Goal: Task Accomplishment & Management: Use online tool/utility

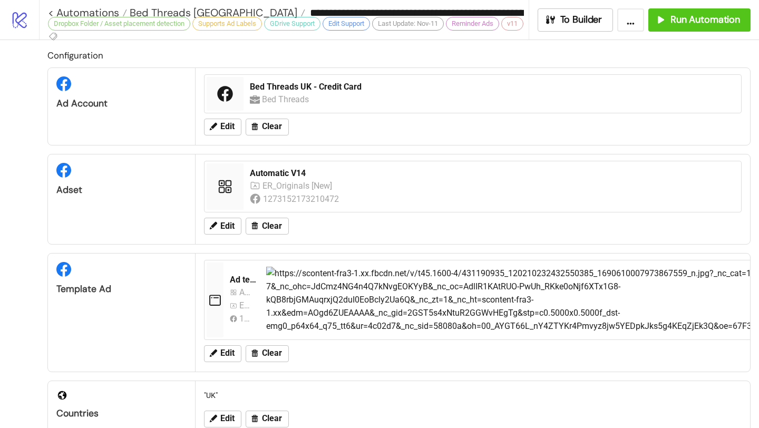
click at [192, 10] on span "Bed Threads [GEOGRAPHIC_DATA]" at bounding box center [212, 13] width 170 height 14
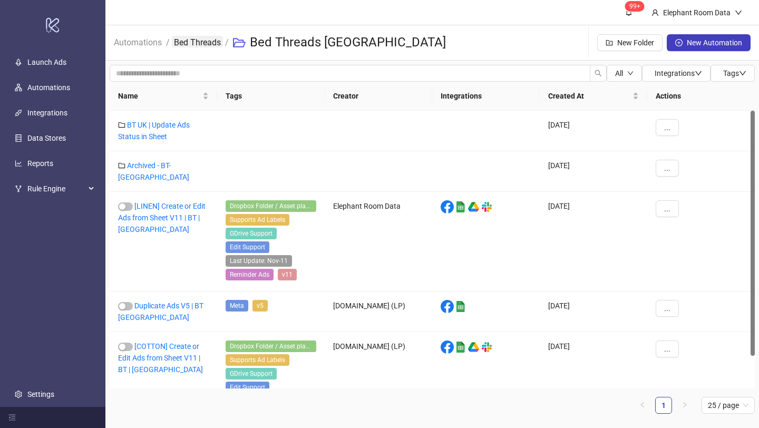
click at [185, 45] on link "Bed Threads" at bounding box center [197, 42] width 51 height 12
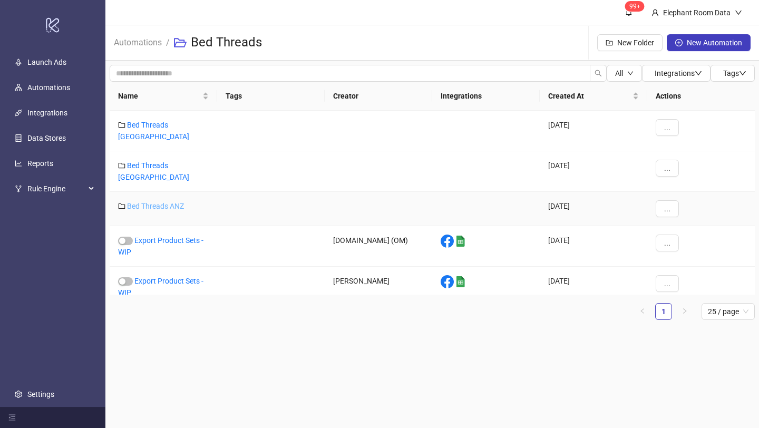
click at [162, 202] on link "Bed Threads ANZ" at bounding box center [155, 206] width 57 height 8
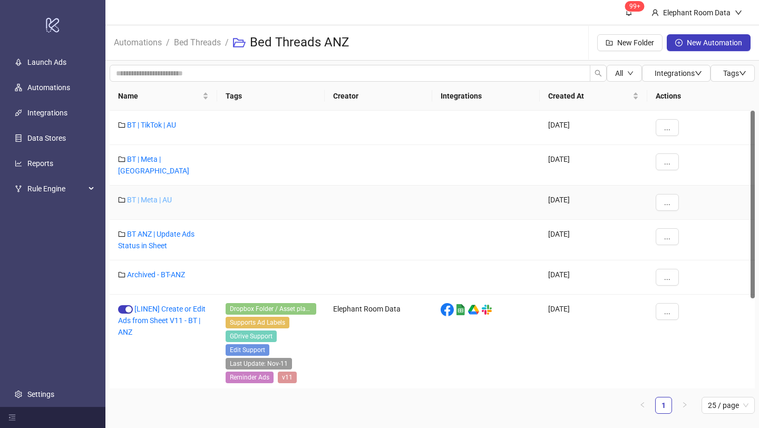
click at [159, 196] on link "BT | Meta | AU" at bounding box center [149, 200] width 45 height 8
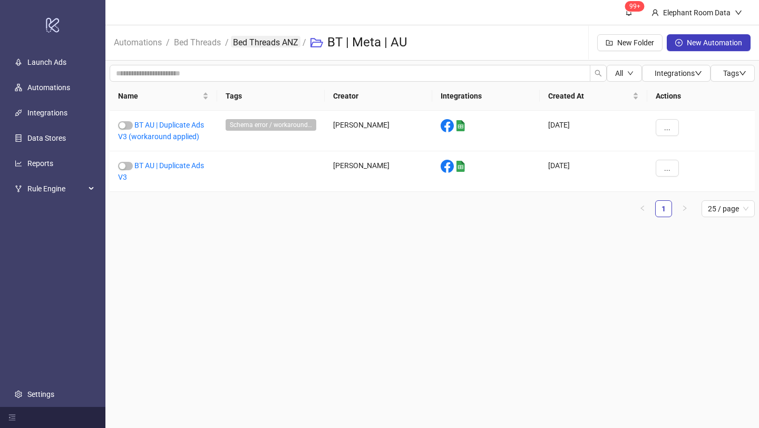
click at [253, 45] on link "Bed Threads ANZ" at bounding box center [266, 42] width 70 height 12
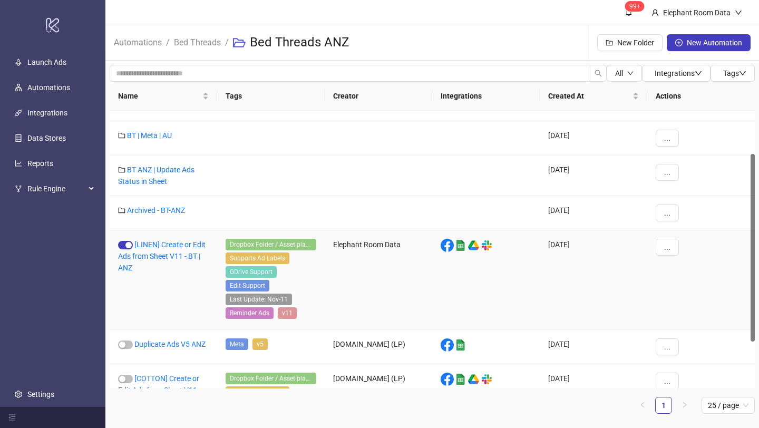
scroll to position [114, 0]
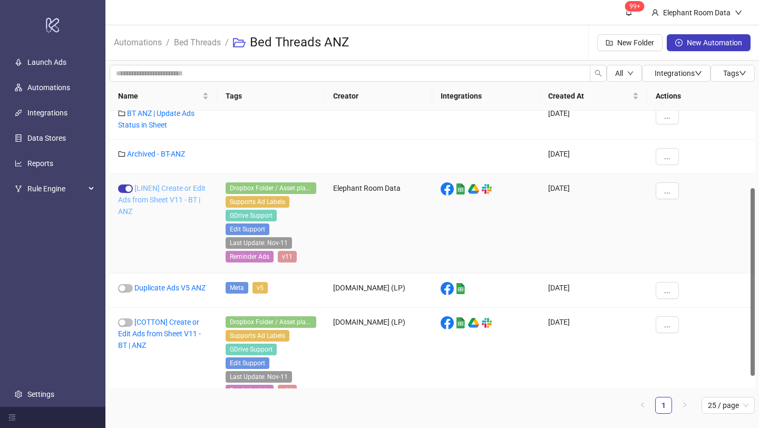
click at [177, 200] on link "[LINEN] Create or Edit Ads from Sheet V11 - BT | ANZ" at bounding box center [162, 200] width 88 height 32
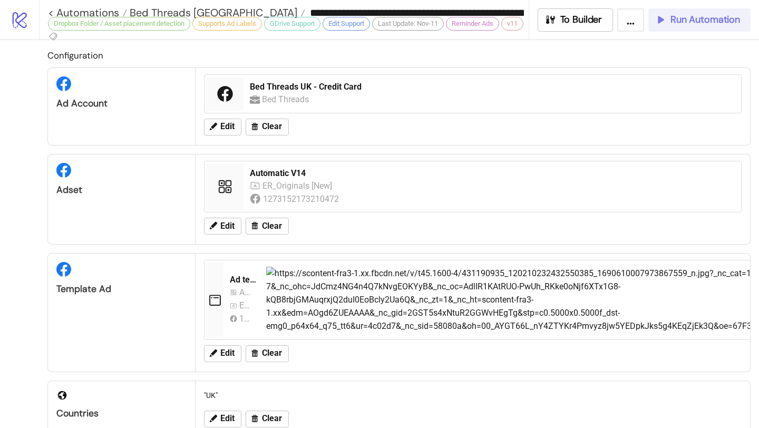
click at [667, 25] on div "Run Automation" at bounding box center [697, 20] width 85 height 12
type input "**********"
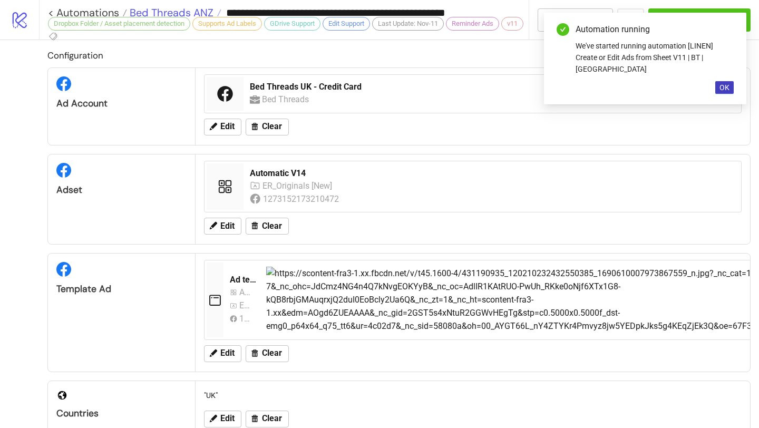
click at [191, 10] on span "Bed Threads ANZ" at bounding box center [170, 13] width 86 height 14
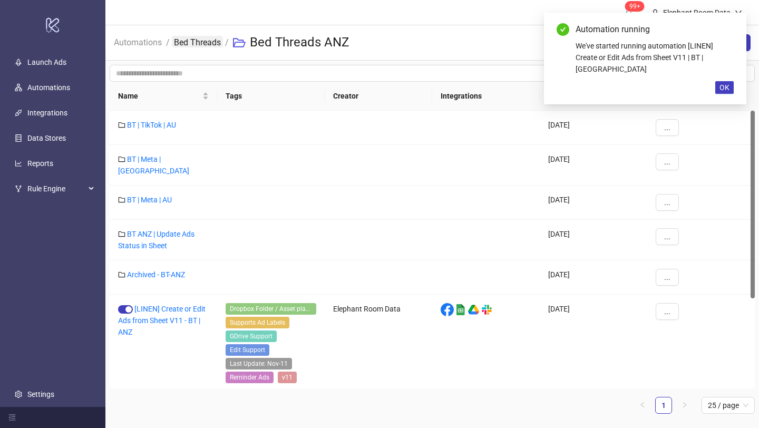
click at [200, 42] on link "Bed Threads" at bounding box center [197, 42] width 51 height 12
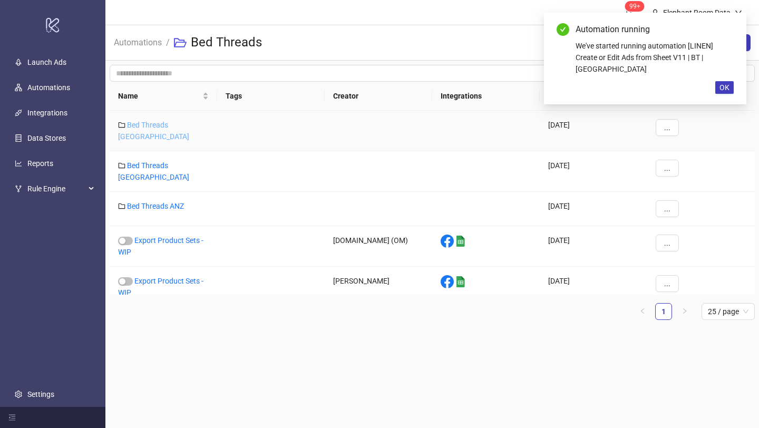
click at [175, 125] on link "Bed Threads [GEOGRAPHIC_DATA]" at bounding box center [153, 131] width 71 height 20
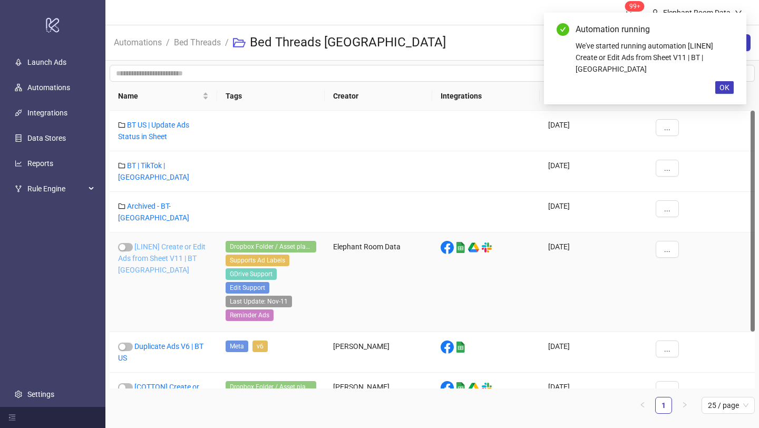
click at [182, 243] on link "[LINEN] Create or Edit Ads from Sheet V11 | BT [GEOGRAPHIC_DATA]" at bounding box center [162, 259] width 88 height 32
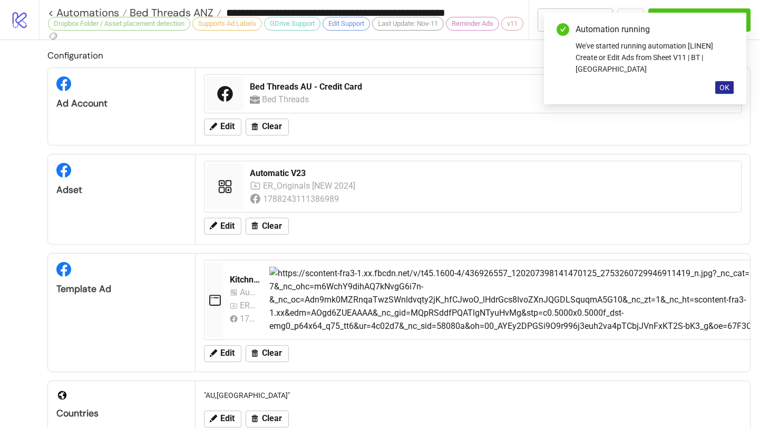
click at [720, 83] on span "OK" at bounding box center [725, 87] width 10 height 8
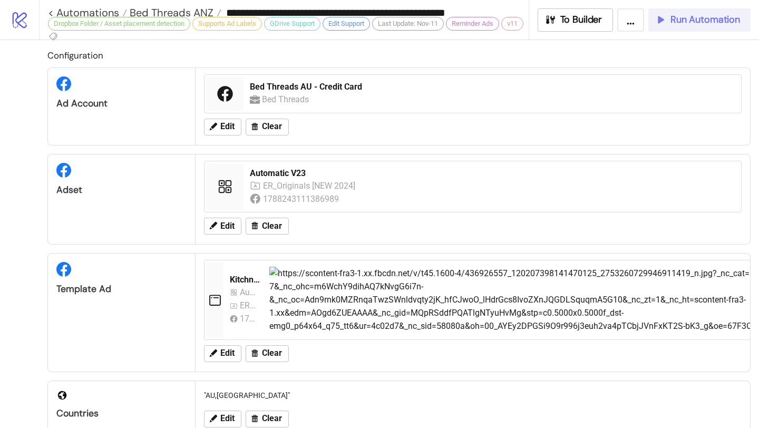
type input "**********"
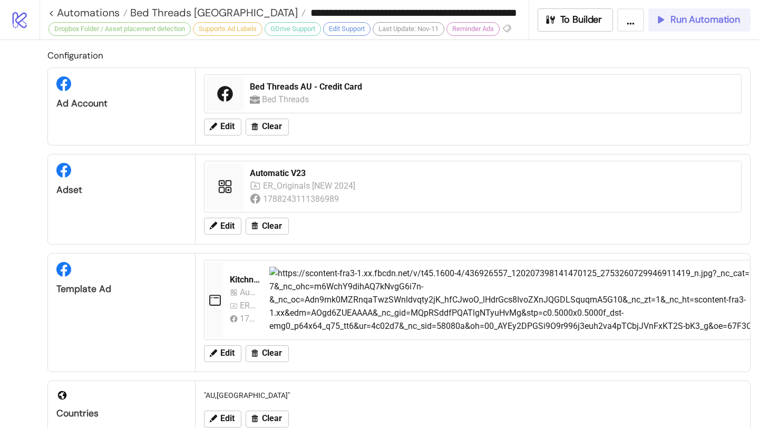
click at [722, 22] on span "Run Automation" at bounding box center [706, 20] width 70 height 12
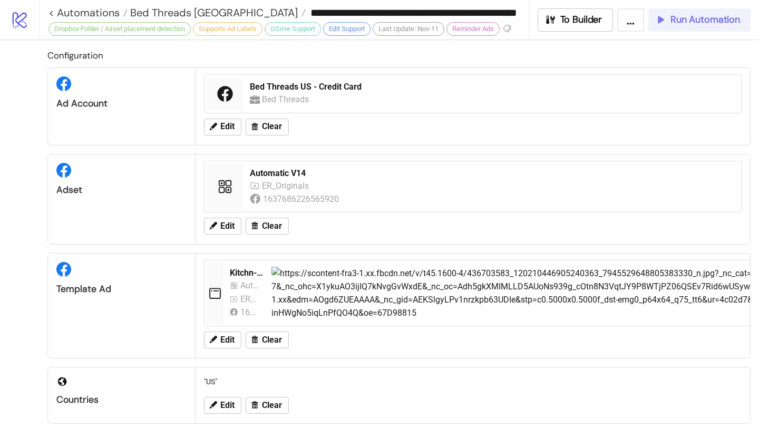
click at [669, 22] on div "Run Automation" at bounding box center [697, 20] width 85 height 12
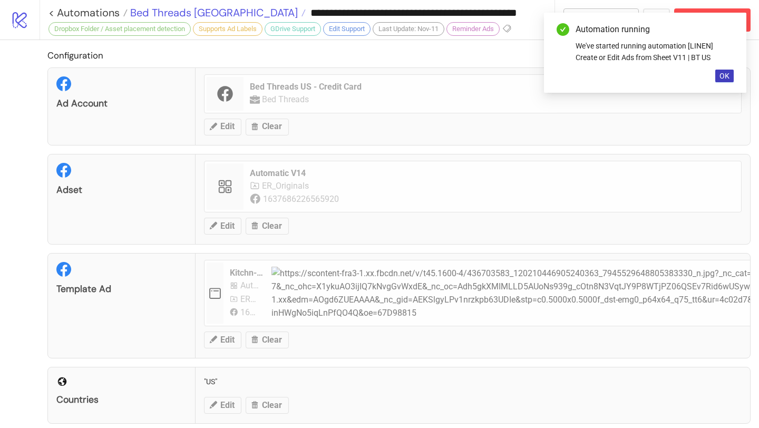
click at [189, 8] on span "Bed Threads [GEOGRAPHIC_DATA]" at bounding box center [213, 13] width 170 height 14
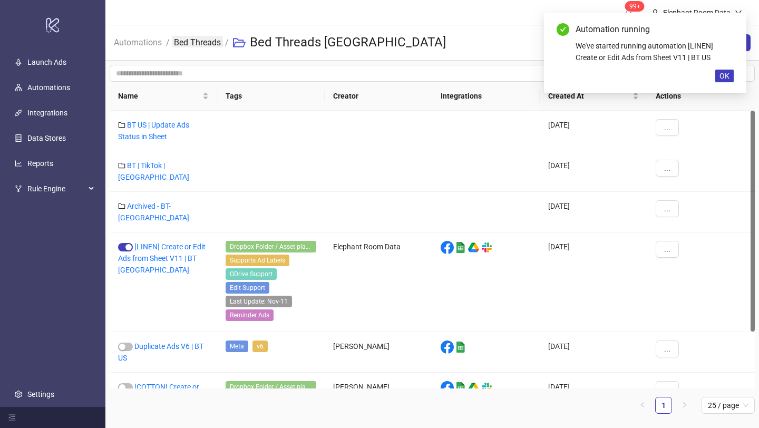
click at [200, 43] on link "Bed Threads" at bounding box center [197, 42] width 51 height 12
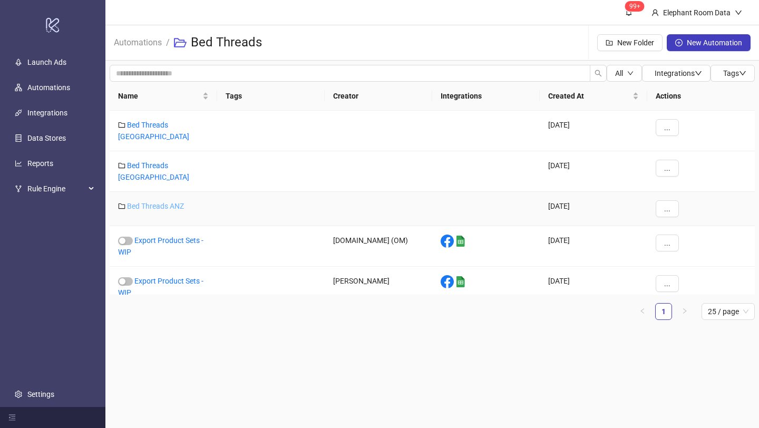
click at [159, 202] on link "Bed Threads ANZ" at bounding box center [155, 206] width 57 height 8
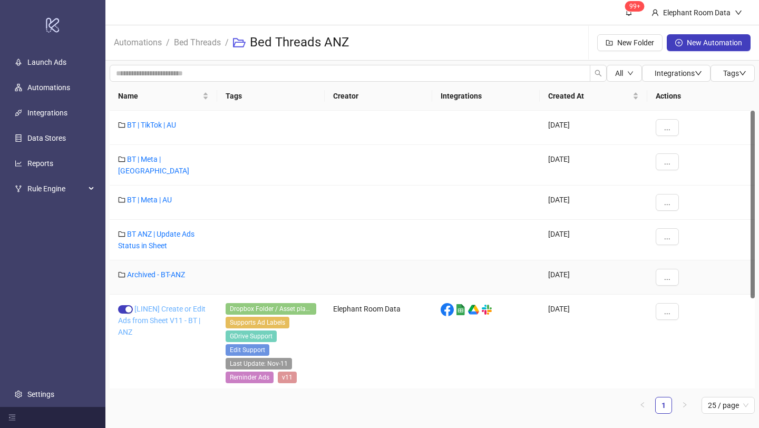
click at [163, 311] on link "[LINEN] Create or Edit Ads from Sheet V11 - BT | ANZ" at bounding box center [162, 321] width 88 height 32
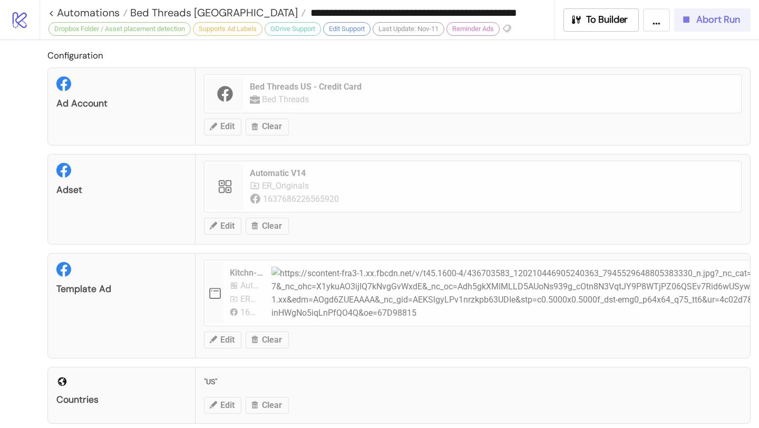
type input "**********"
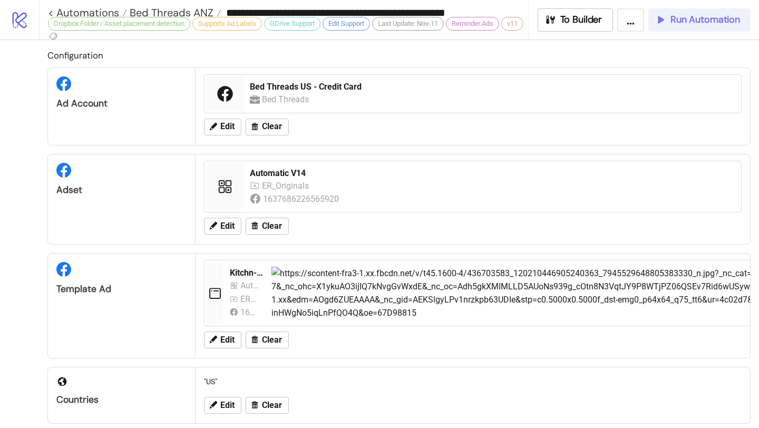
click at [711, 22] on span "Run Automation" at bounding box center [706, 20] width 70 height 12
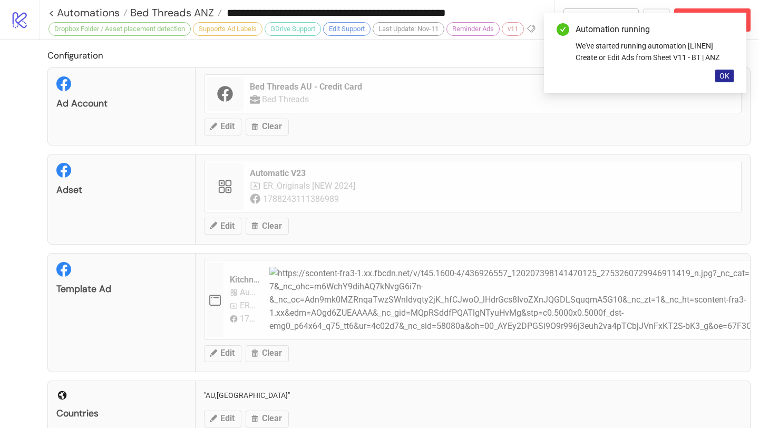
click at [726, 74] on span "OK" at bounding box center [725, 76] width 10 height 8
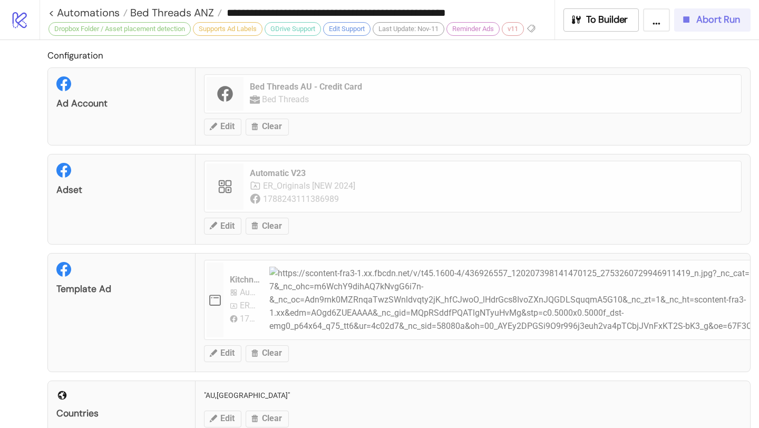
click at [702, 25] on span "Abort Run" at bounding box center [718, 20] width 44 height 12
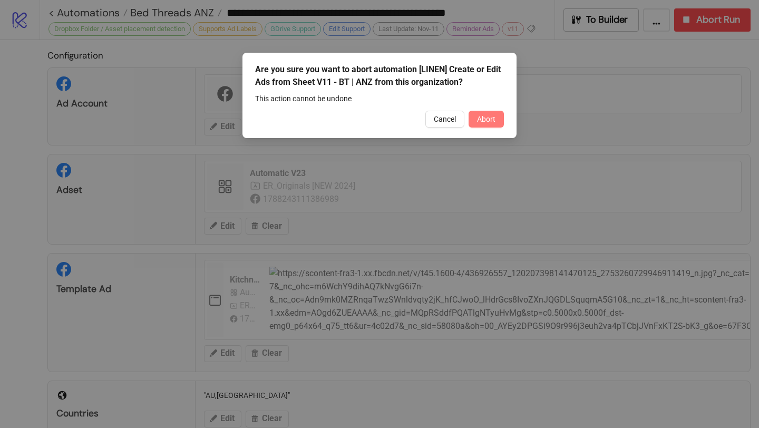
click at [495, 123] on button "Abort" at bounding box center [486, 119] width 35 height 17
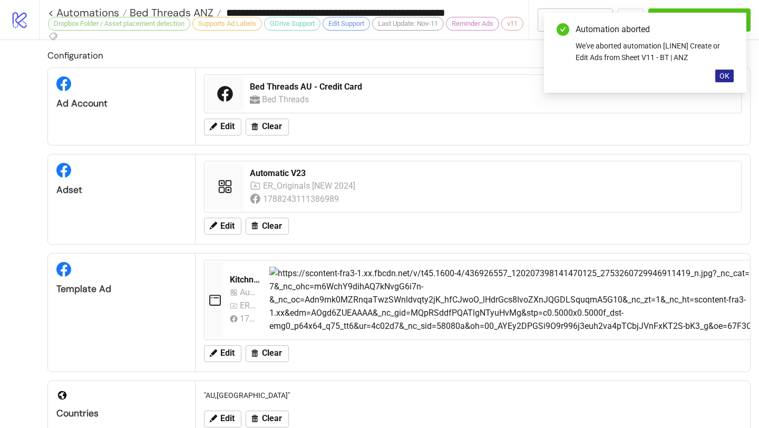
click at [731, 79] on button "OK" at bounding box center [724, 76] width 18 height 13
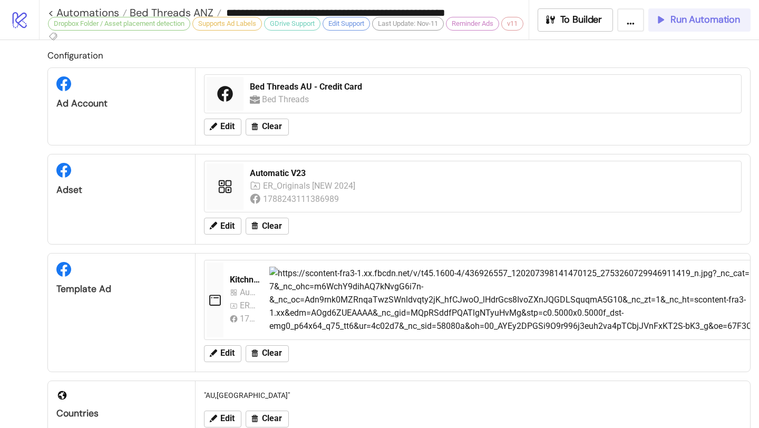
click at [691, 26] on button "Run Automation" at bounding box center [699, 19] width 102 height 23
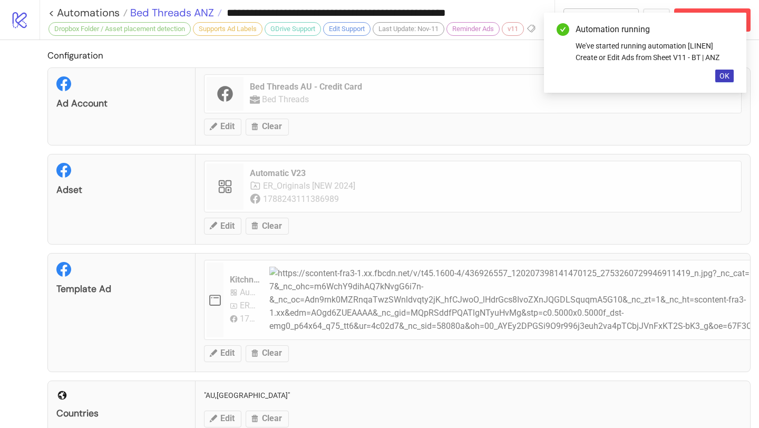
click at [184, 13] on span "Bed Threads ANZ" at bounding box center [171, 13] width 86 height 14
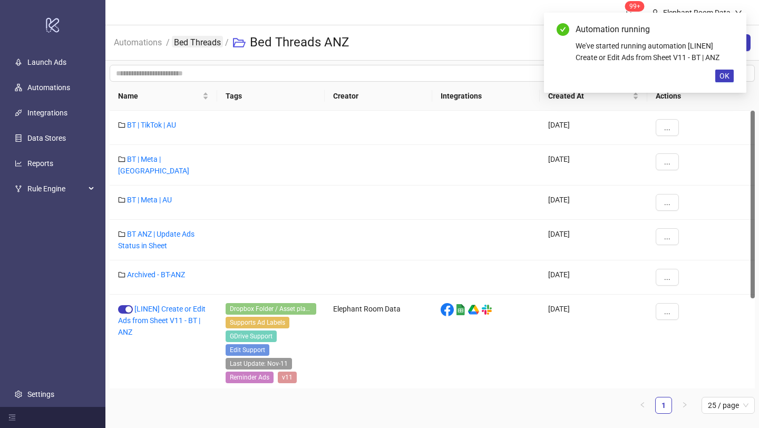
click at [202, 42] on link "Bed Threads" at bounding box center [197, 42] width 51 height 12
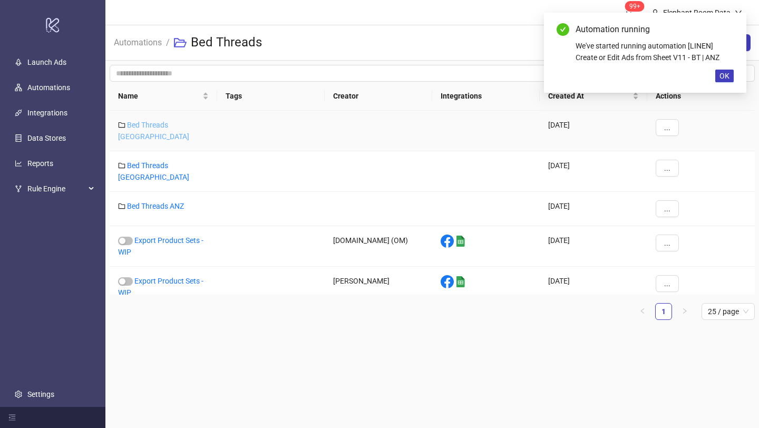
click at [176, 123] on link "Bed Threads [GEOGRAPHIC_DATA]" at bounding box center [153, 131] width 71 height 20
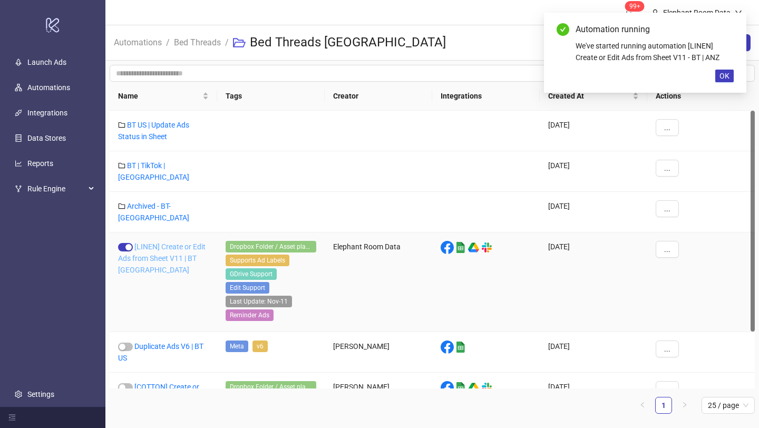
click at [170, 243] on link "[LINEN] Create or Edit Ads from Sheet V11 | BT [GEOGRAPHIC_DATA]" at bounding box center [162, 259] width 88 height 32
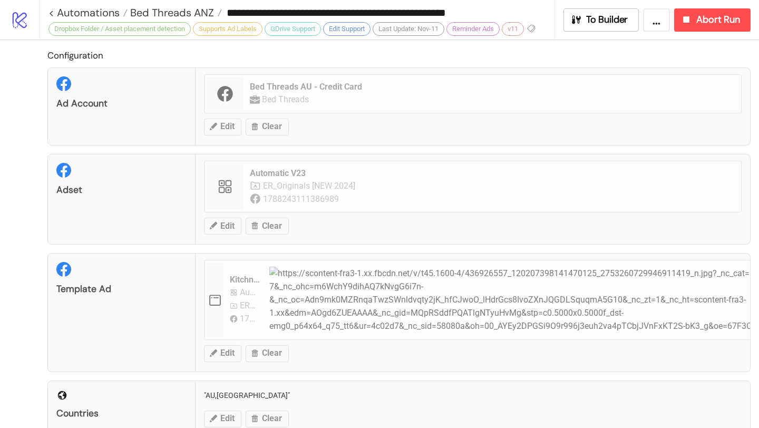
type input "**********"
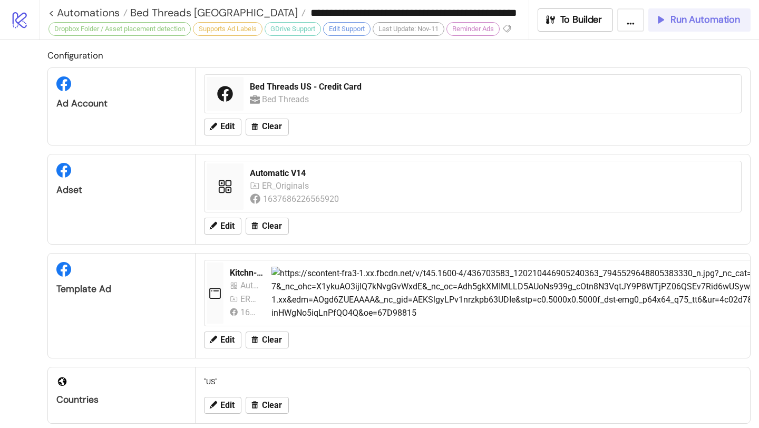
click at [677, 20] on span "Run Automation" at bounding box center [706, 20] width 70 height 12
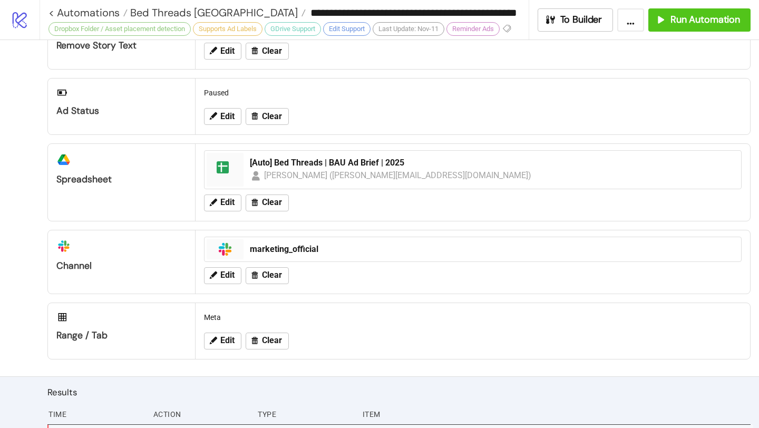
scroll to position [586, 0]
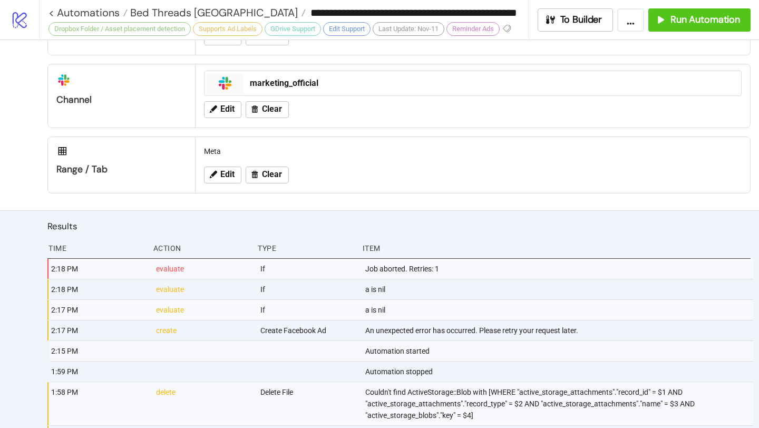
click at [418, 301] on div "a is nil" at bounding box center [558, 310] width 389 height 20
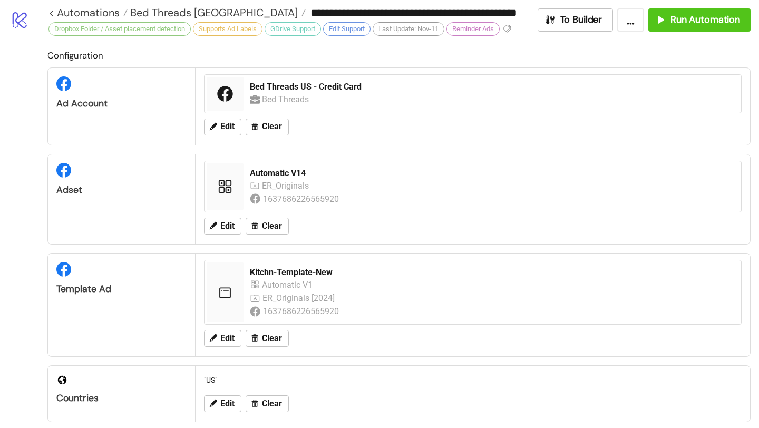
scroll to position [527, 0]
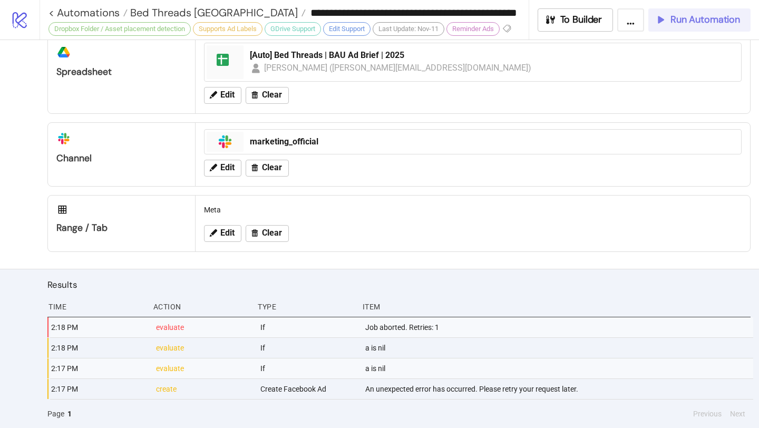
click at [676, 23] on span "Run Automation" at bounding box center [706, 20] width 70 height 12
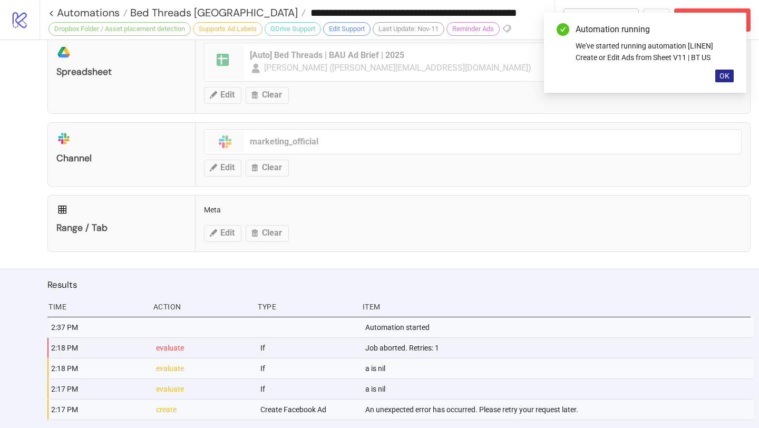
click at [730, 75] on button "OK" at bounding box center [724, 76] width 18 height 13
